Goal: Transaction & Acquisition: Purchase product/service

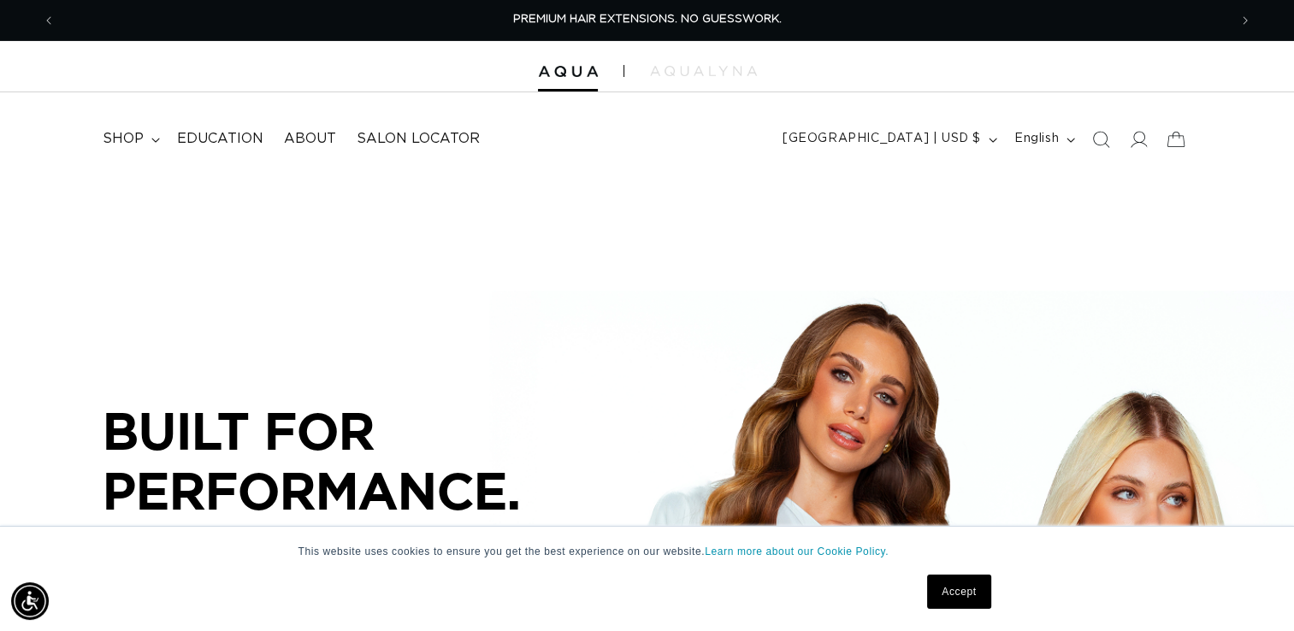
click at [962, 589] on link "Accept" at bounding box center [958, 592] width 63 height 34
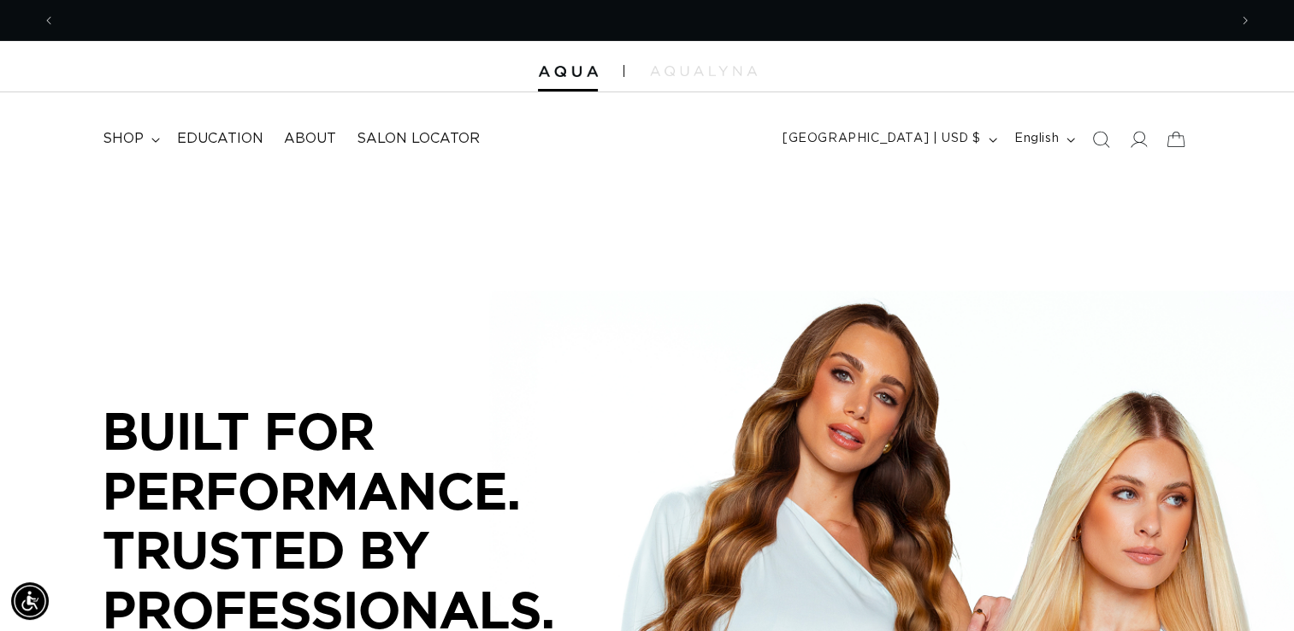
scroll to position [0, 1173]
click at [127, 133] on span "shop" at bounding box center [123, 139] width 41 height 18
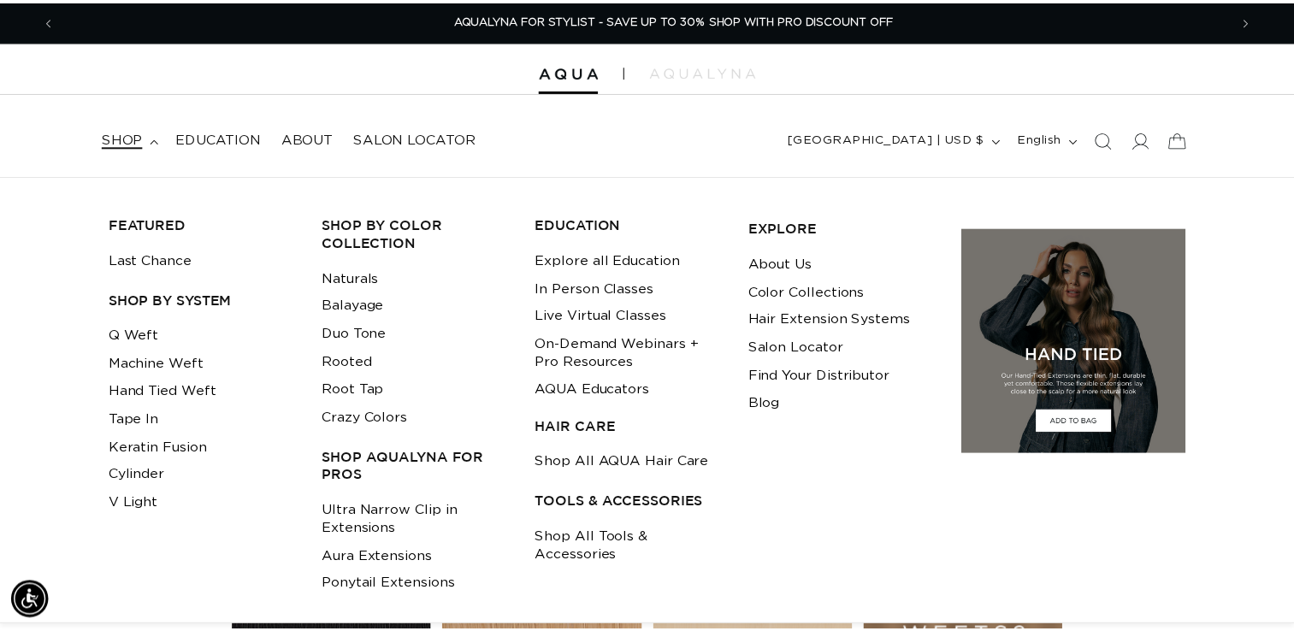
scroll to position [0, 2371]
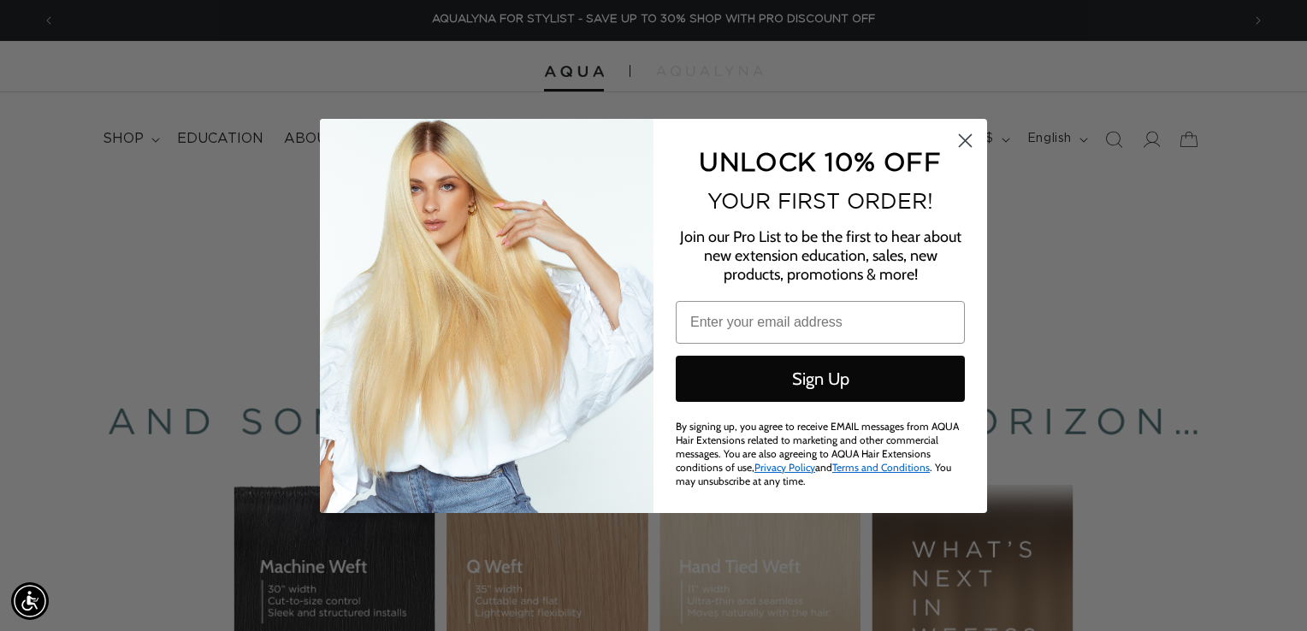
click at [968, 144] on circle "Close dialog" at bounding box center [965, 140] width 28 height 28
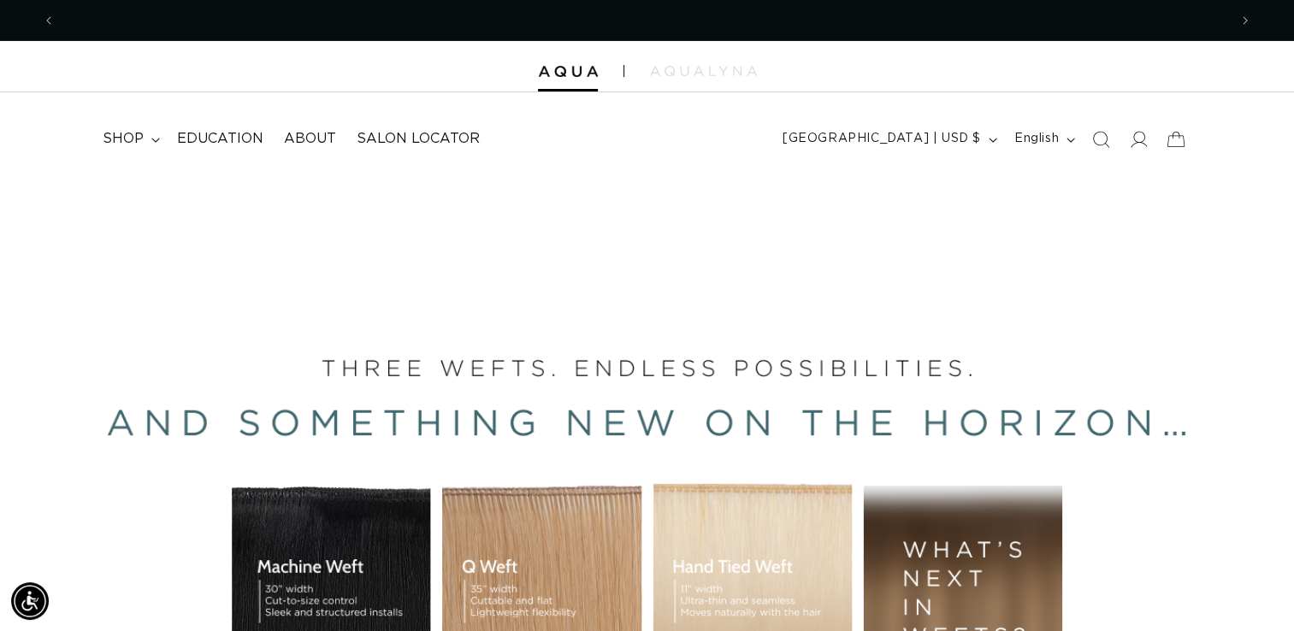
scroll to position [0, 0]
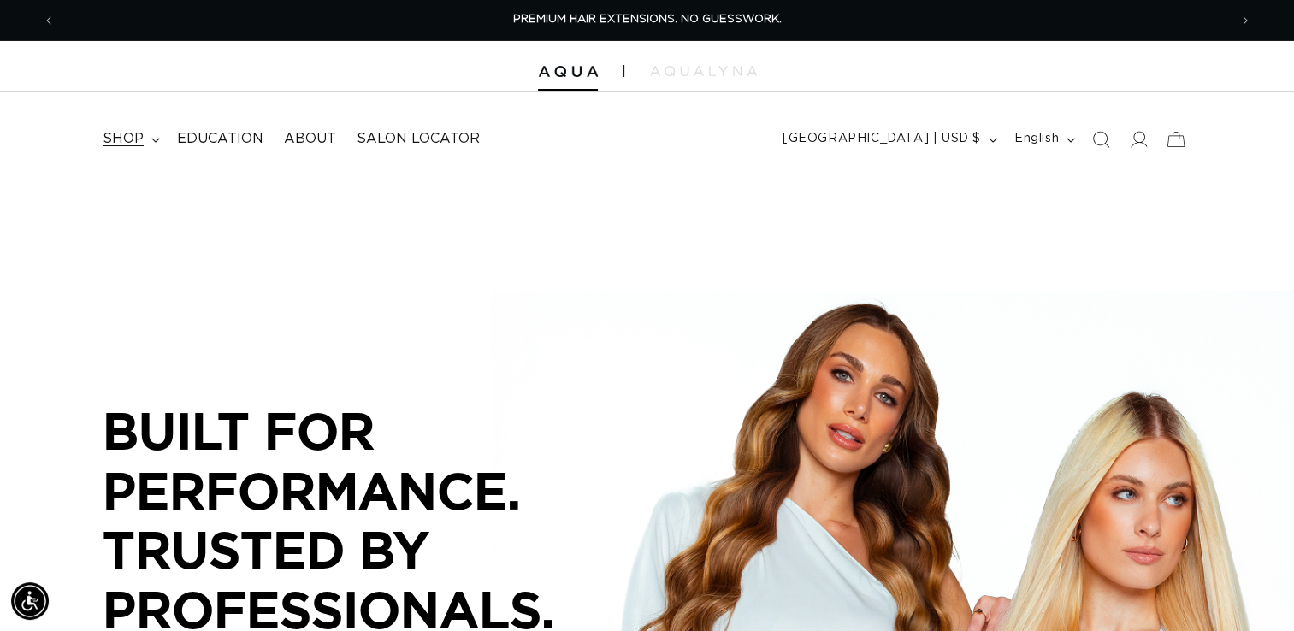
click at [138, 144] on span "shop" at bounding box center [123, 139] width 41 height 18
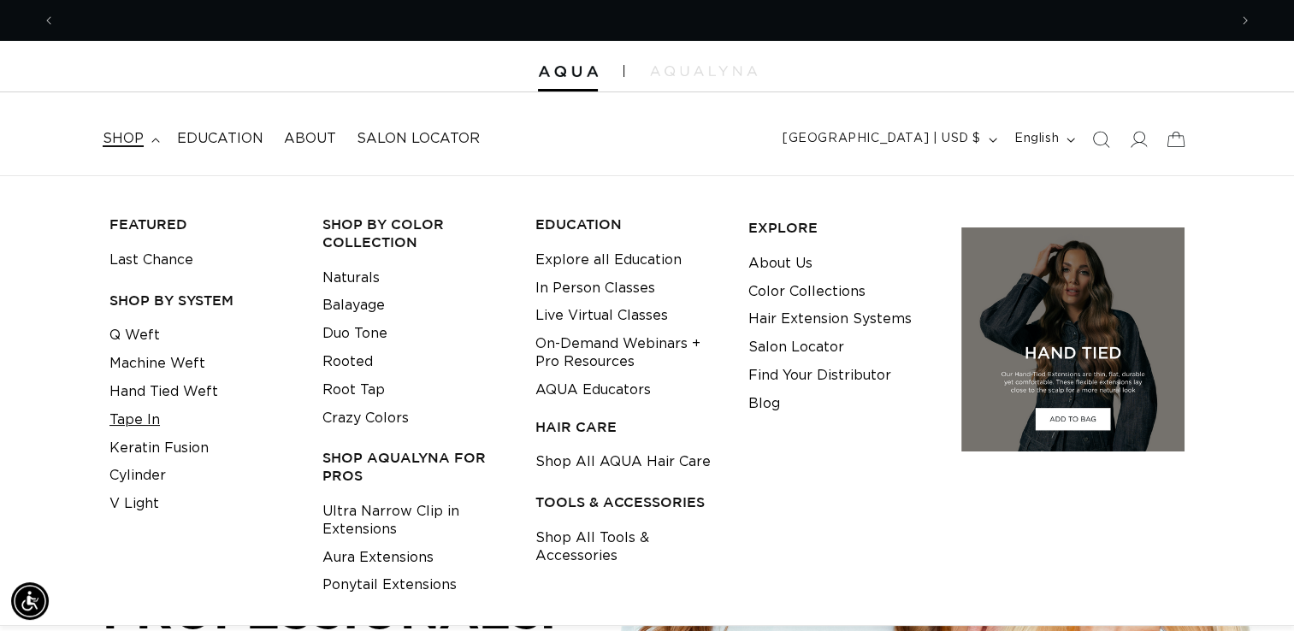
scroll to position [0, 1173]
click at [156, 388] on link "Hand Tied Weft" at bounding box center [164, 392] width 109 height 28
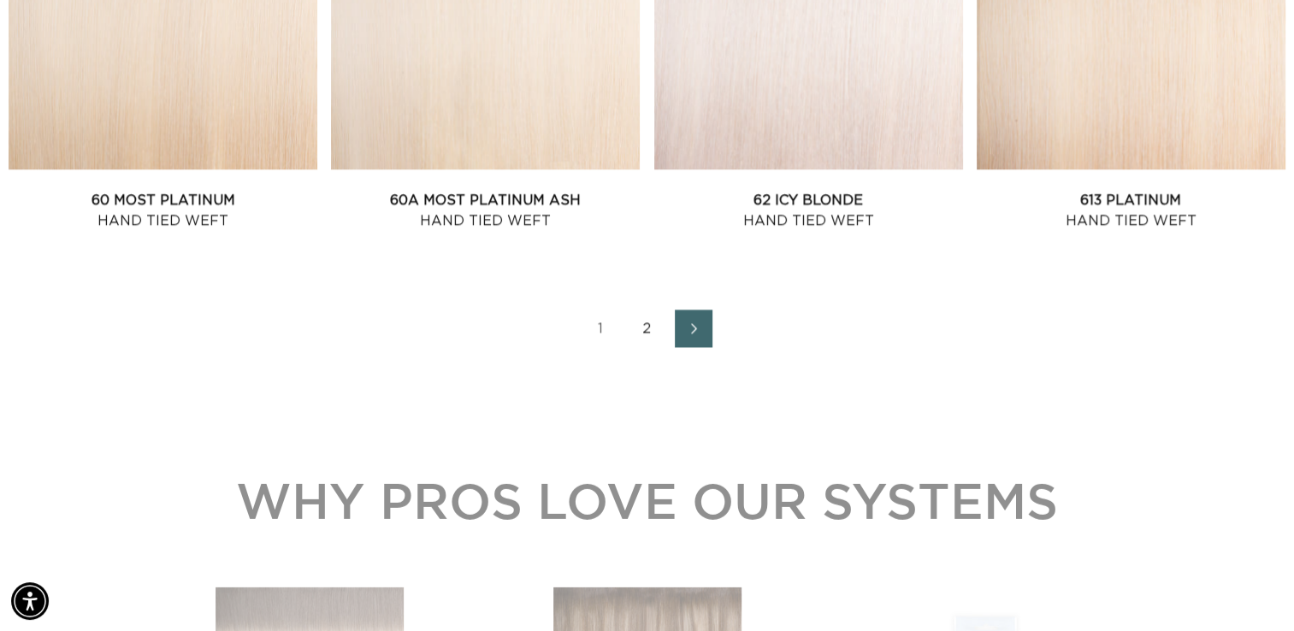
scroll to position [2484, 0]
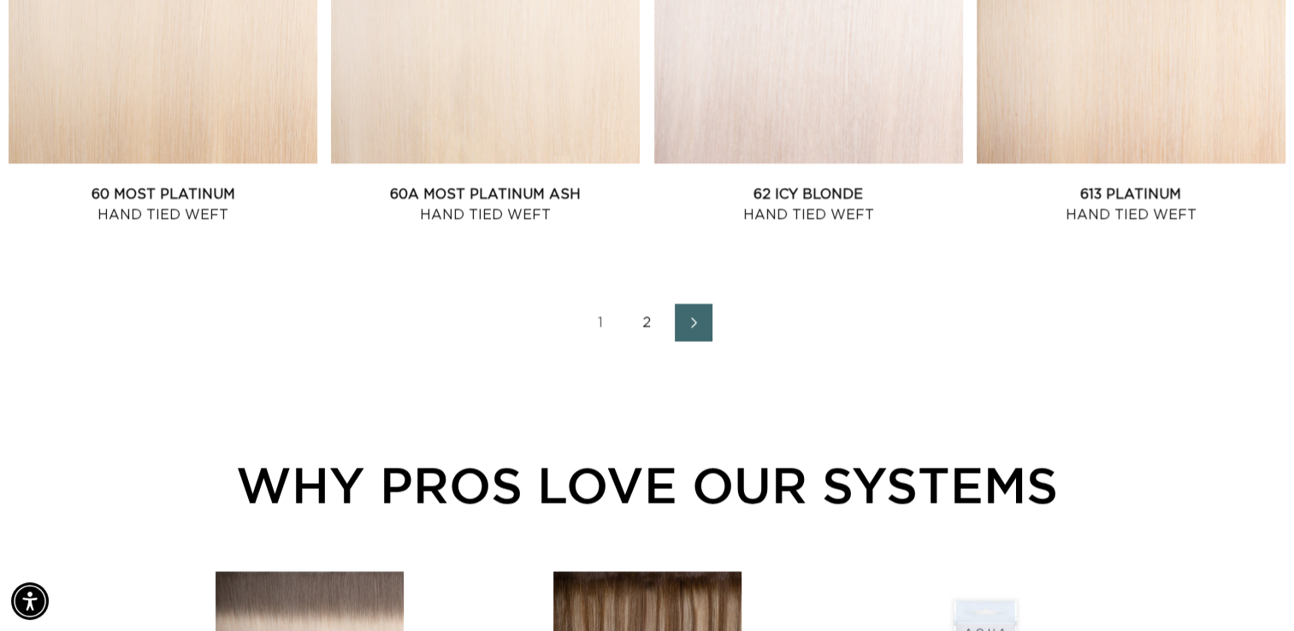
click at [655, 317] on link "2" at bounding box center [648, 323] width 38 height 38
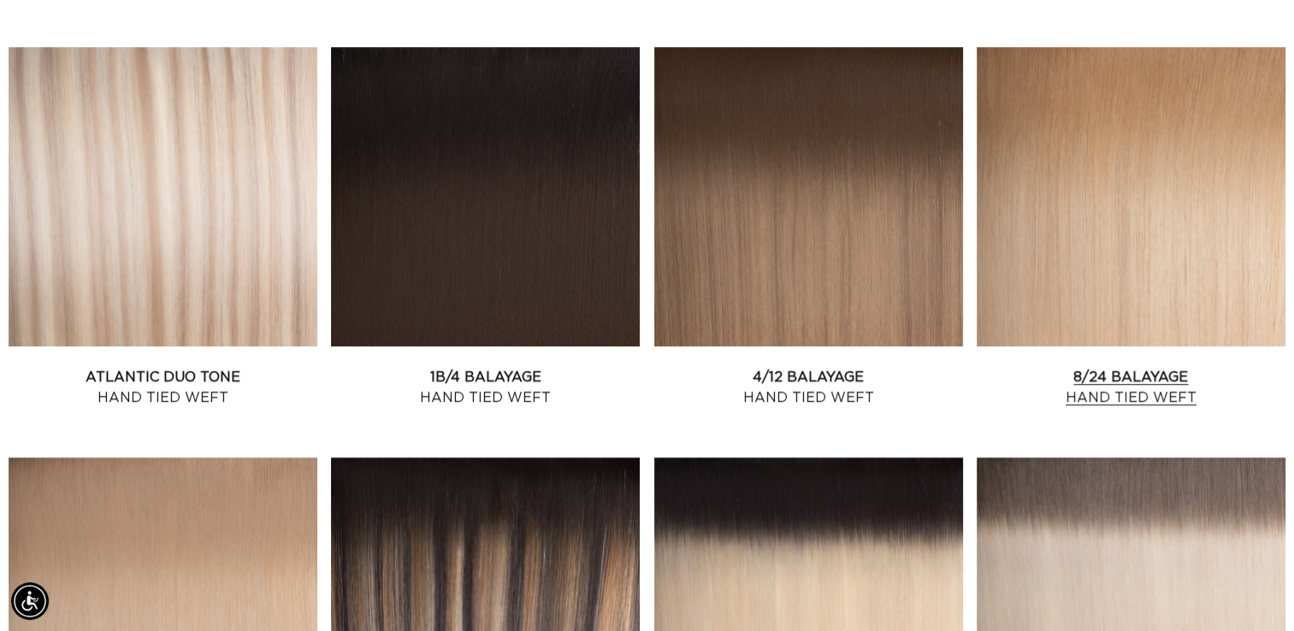
scroll to position [0, 1173]
click at [109, 367] on link "Atlantic Duo Tone Hand Tied Weft" at bounding box center [163, 387] width 309 height 41
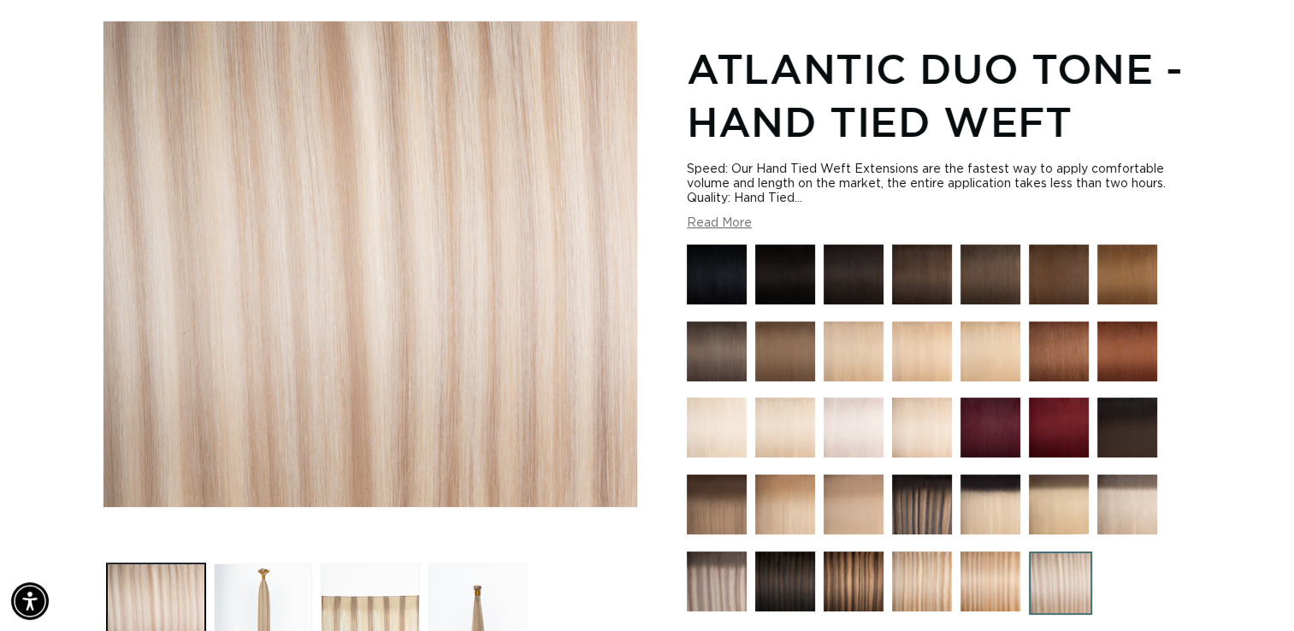
scroll to position [0, 2345]
